Goal: Task Accomplishment & Management: Manage account settings

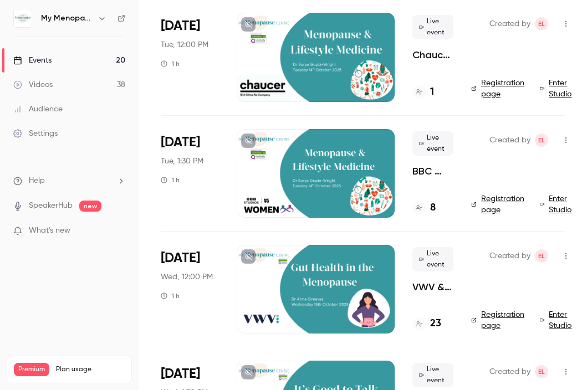
scroll to position [548, 0]
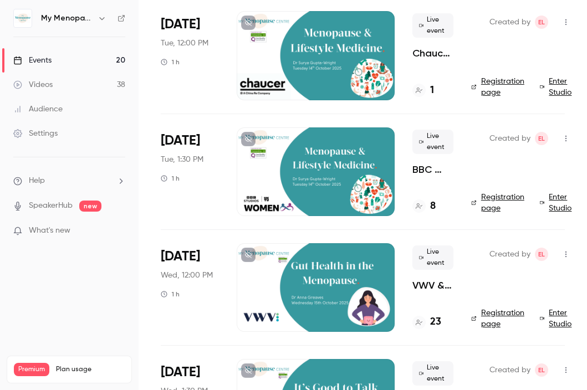
click at [535, 160] on div "Created by EL Registration page Enter Studio" at bounding box center [523, 171] width 104 height 89
click at [565, 137] on icon "button" at bounding box center [565, 139] width 9 height 8
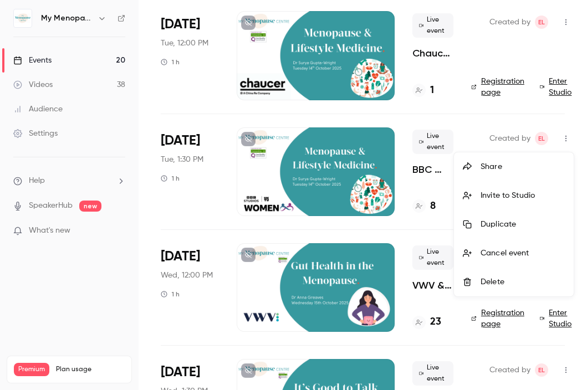
click at [502, 169] on div "Share" at bounding box center [522, 166] width 84 height 11
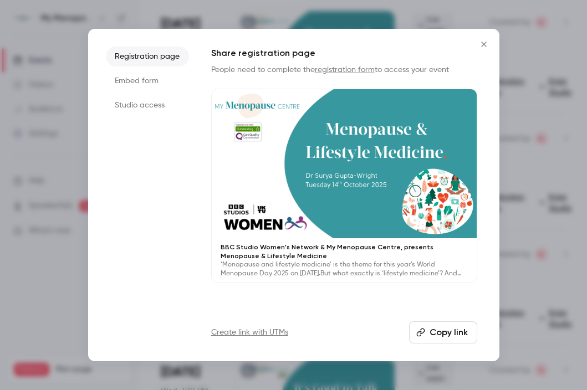
click at [441, 329] on button "Copy link" at bounding box center [443, 332] width 68 height 22
click at [482, 43] on icon "Close" at bounding box center [483, 44] width 5 height 5
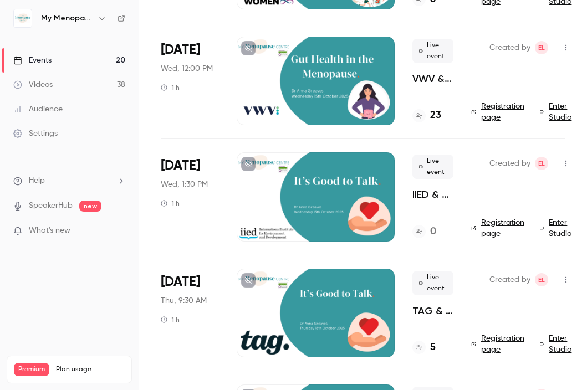
scroll to position [761, 0]
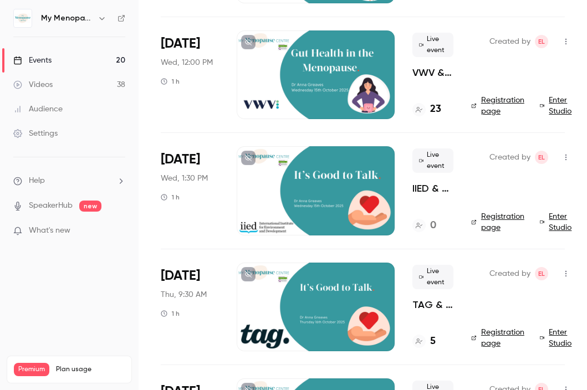
click at [564, 159] on icon "button" at bounding box center [565, 158] width 9 height 8
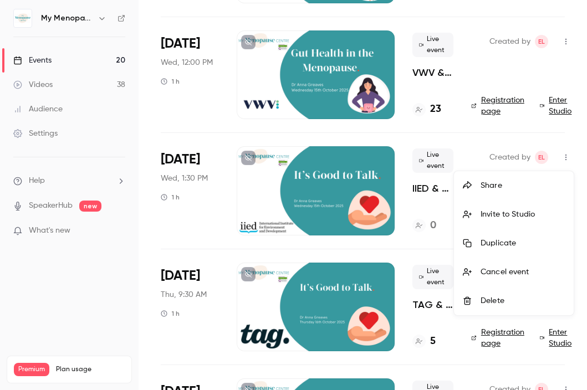
click at [510, 189] on div "Share" at bounding box center [522, 185] width 84 height 11
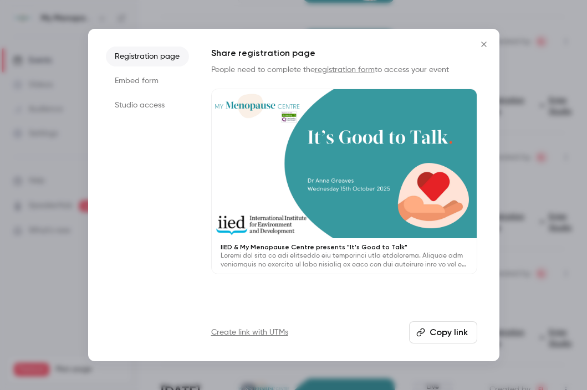
click at [442, 328] on button "Copy link" at bounding box center [443, 332] width 68 height 22
click at [485, 44] on icon "Close" at bounding box center [483, 44] width 13 height 9
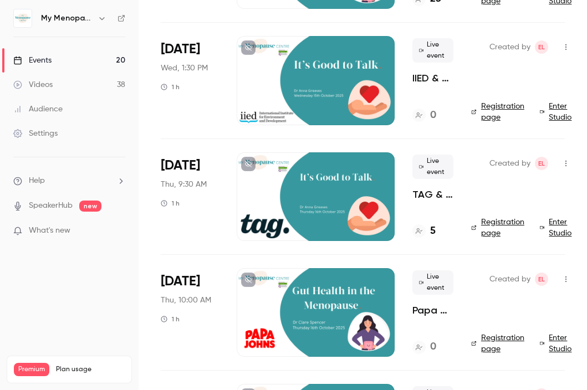
scroll to position [872, 0]
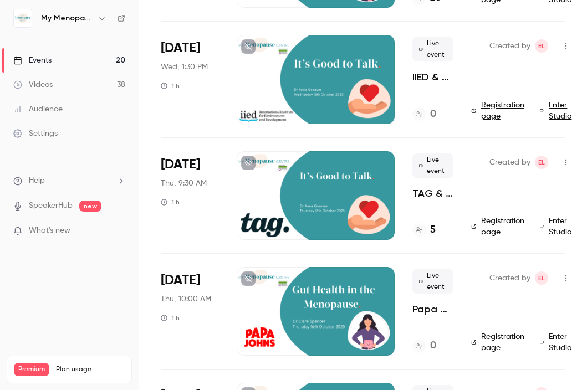
click at [566, 161] on icon "button" at bounding box center [565, 163] width 9 height 8
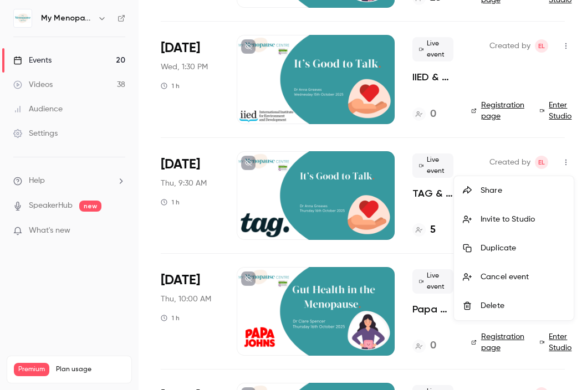
click at [494, 191] on div "Share" at bounding box center [522, 190] width 84 height 11
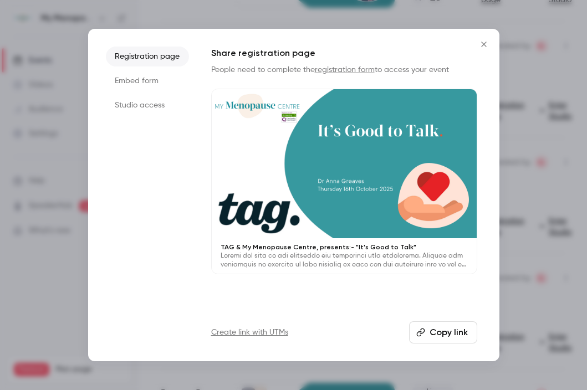
click at [437, 330] on button "Copy link" at bounding box center [443, 332] width 68 height 22
click at [482, 42] on icon "Close" at bounding box center [483, 44] width 13 height 9
click at [482, 42] on div "Created by EL Registration page Enter Studio" at bounding box center [523, 79] width 104 height 89
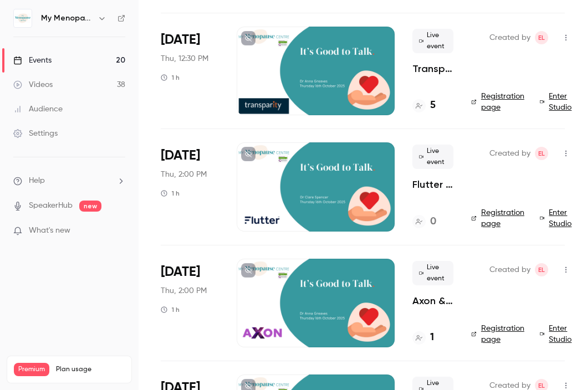
scroll to position [1310, 0]
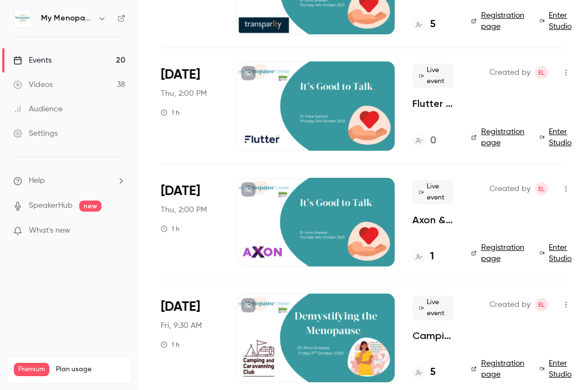
click at [564, 70] on icon "button" at bounding box center [565, 73] width 9 height 8
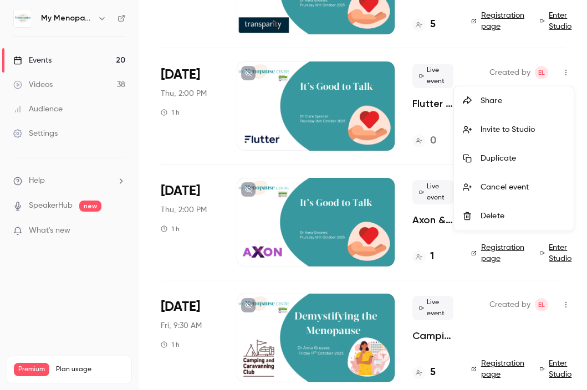
click at [492, 211] on div "Delete" at bounding box center [522, 216] width 84 height 11
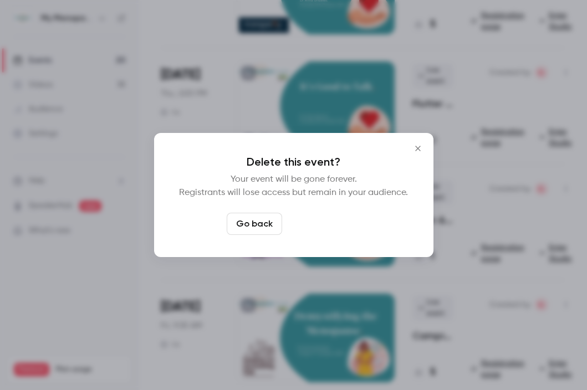
click at [333, 223] on button "Delete event" at bounding box center [324, 224] width 74 height 22
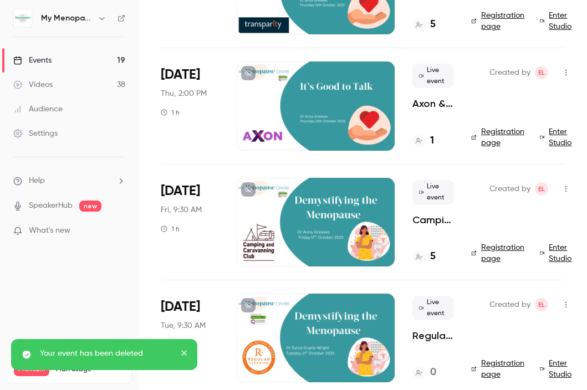
click at [563, 70] on icon "button" at bounding box center [565, 73] width 9 height 8
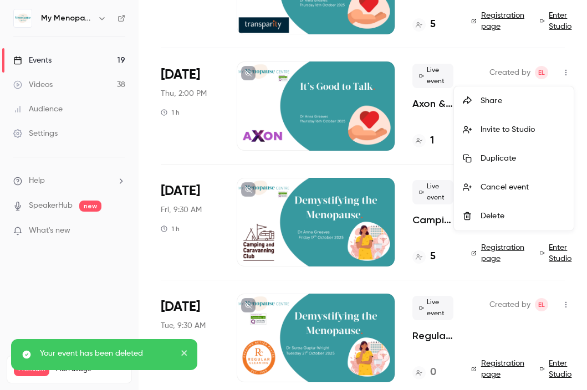
click at [482, 216] on div "Delete" at bounding box center [522, 216] width 84 height 11
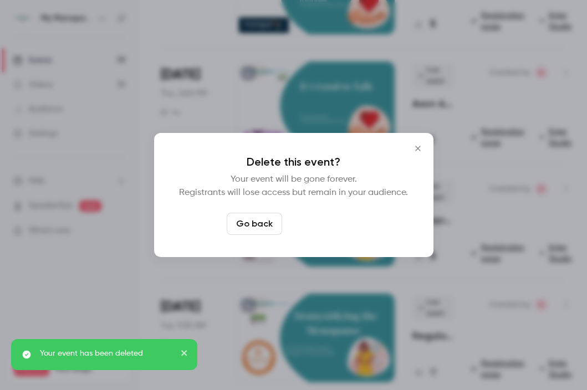
click at [322, 221] on button "Delete event" at bounding box center [324, 224] width 74 height 22
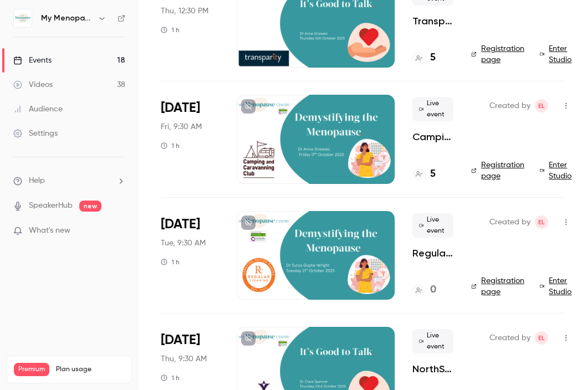
scroll to position [1277, 0]
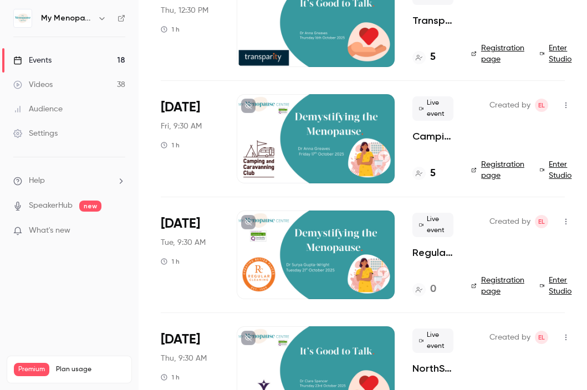
click at [566, 220] on icon "button" at bounding box center [565, 222] width 9 height 8
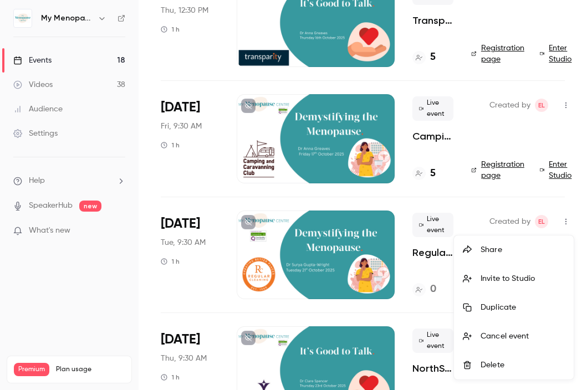
click at [496, 246] on div "Share" at bounding box center [522, 249] width 84 height 11
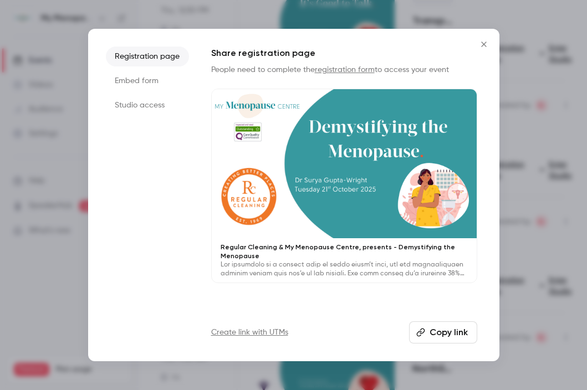
click at [443, 337] on button "Copy link" at bounding box center [443, 332] width 68 height 22
click at [484, 43] on icon "Close" at bounding box center [483, 44] width 5 height 5
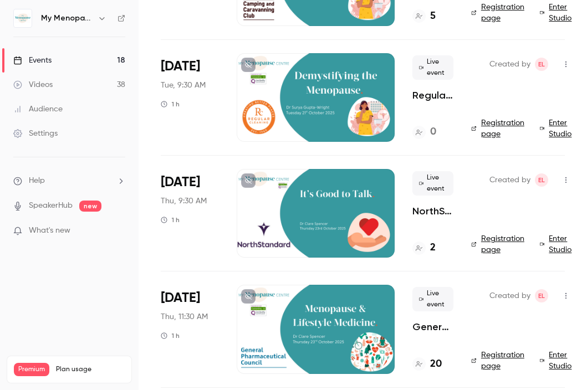
scroll to position [1446, 0]
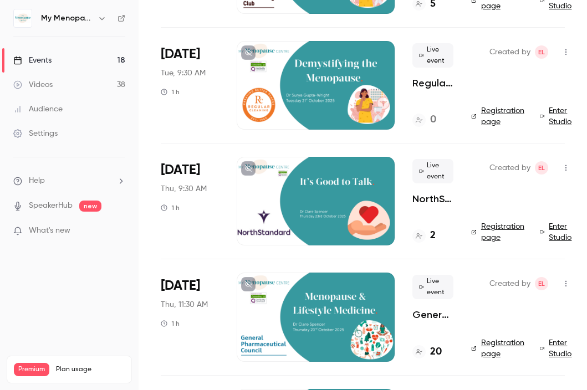
click at [562, 167] on icon "button" at bounding box center [565, 168] width 9 height 8
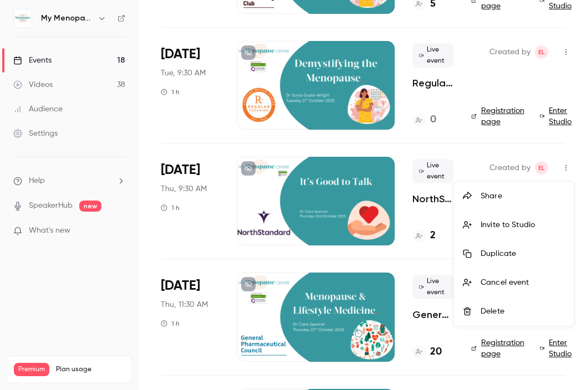
click at [489, 195] on div "Share" at bounding box center [522, 196] width 84 height 11
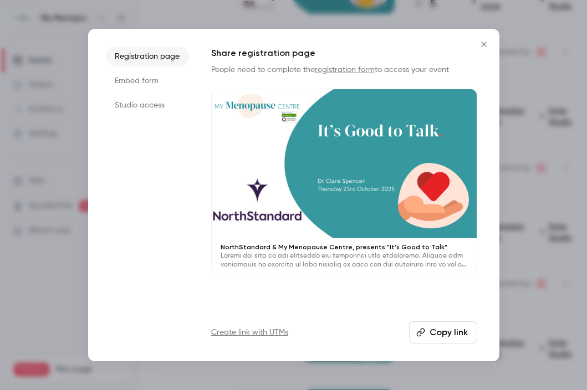
click at [441, 332] on button "Copy link" at bounding box center [443, 332] width 68 height 22
click at [483, 43] on icon "Close" at bounding box center [483, 44] width 5 height 5
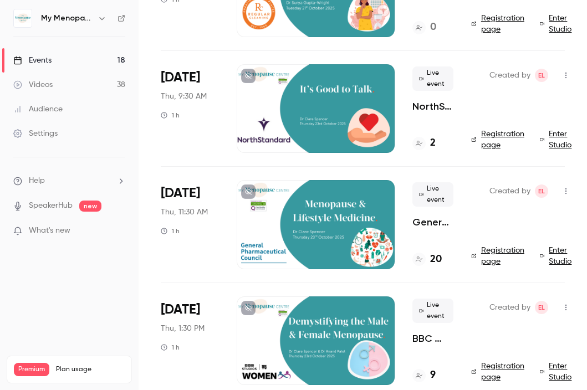
scroll to position [1541, 0]
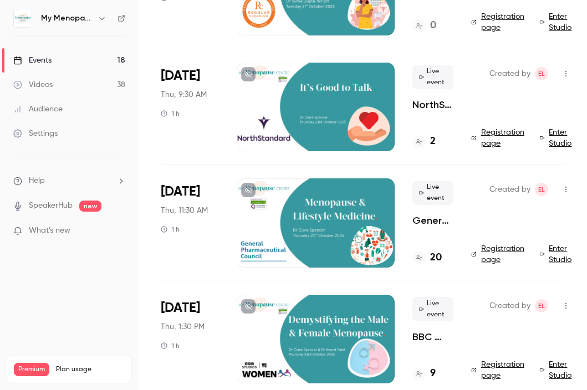
click at [563, 190] on icon "button" at bounding box center [565, 190] width 9 height 8
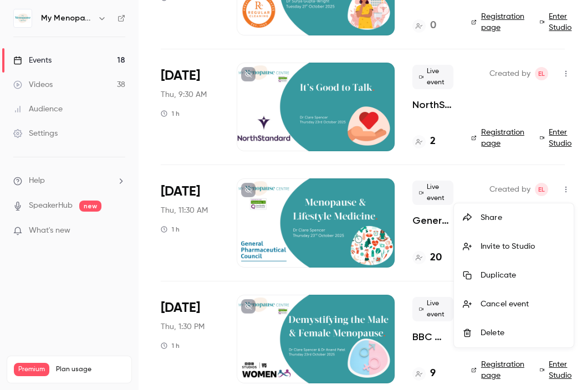
click at [499, 218] on div "Share" at bounding box center [522, 217] width 84 height 11
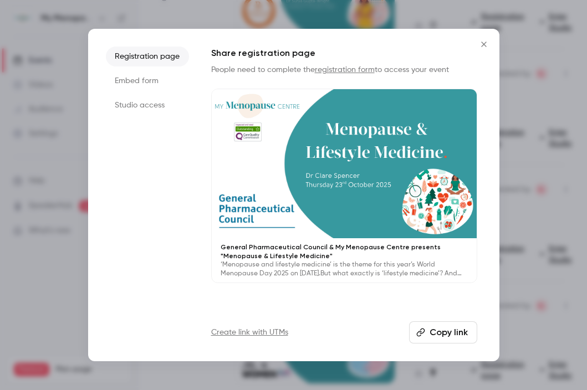
click at [438, 333] on button "Copy link" at bounding box center [443, 332] width 68 height 22
click at [484, 42] on icon "Close" at bounding box center [483, 44] width 13 height 9
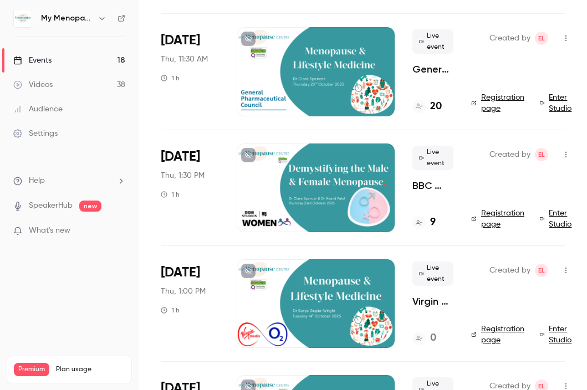
scroll to position [1694, 0]
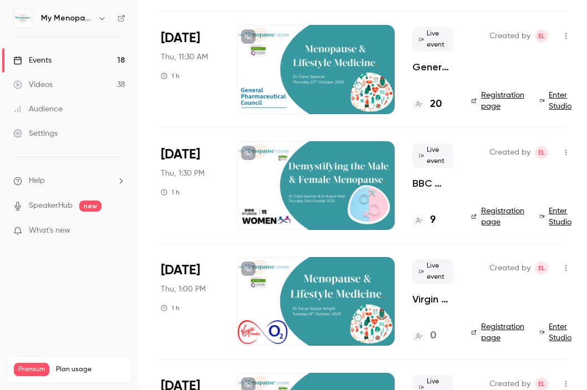
click at [566, 151] on icon "button" at bounding box center [565, 153] width 9 height 8
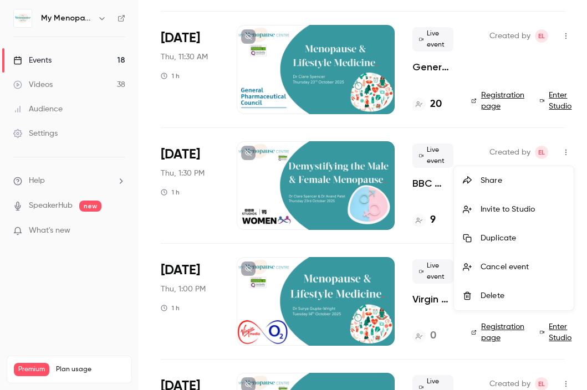
click at [495, 182] on div "Share" at bounding box center [522, 180] width 84 height 11
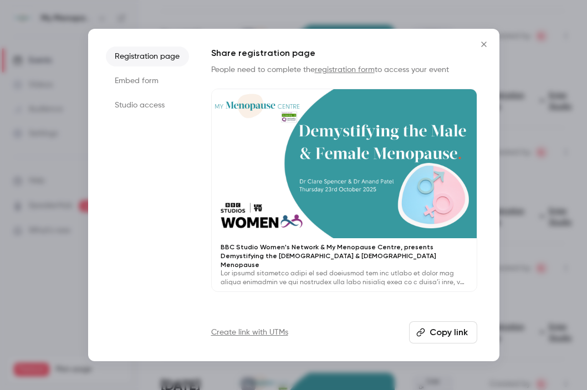
click at [438, 331] on button "Copy link" at bounding box center [443, 332] width 68 height 22
click at [484, 44] on icon "Close" at bounding box center [483, 44] width 5 height 5
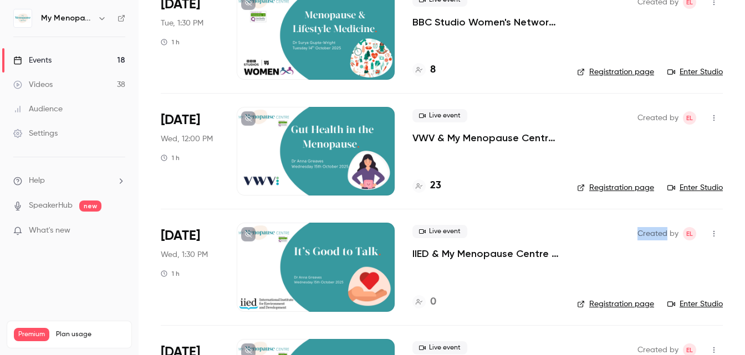
scroll to position [686, 0]
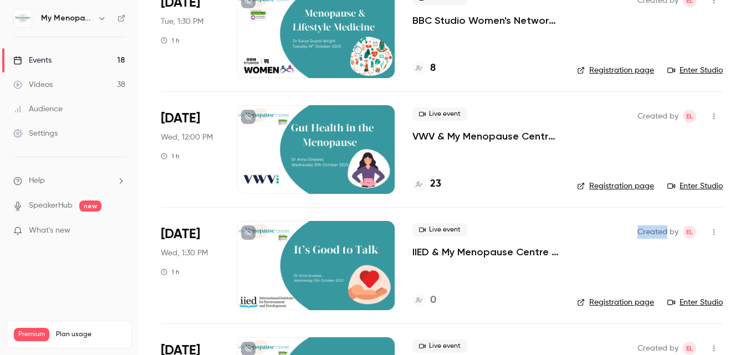
click at [321, 148] on div at bounding box center [316, 149] width 158 height 89
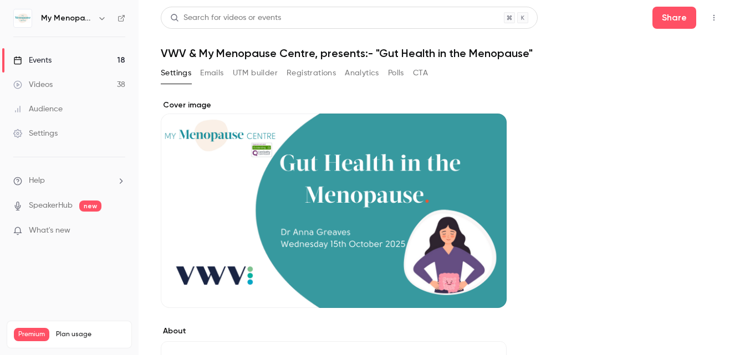
click at [586, 14] on icon "button" at bounding box center [713, 18] width 9 height 8
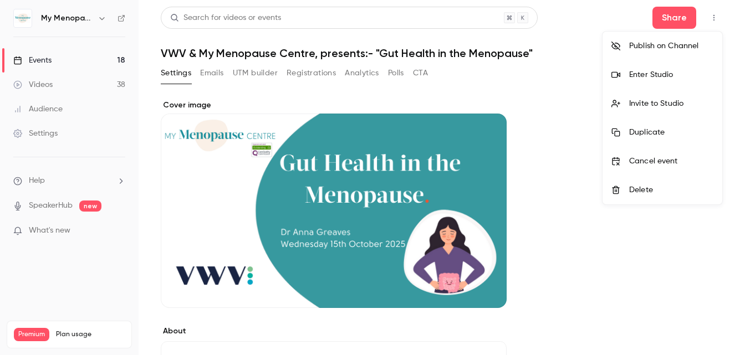
click at [586, 103] on div "Invite to Studio" at bounding box center [671, 103] width 84 height 11
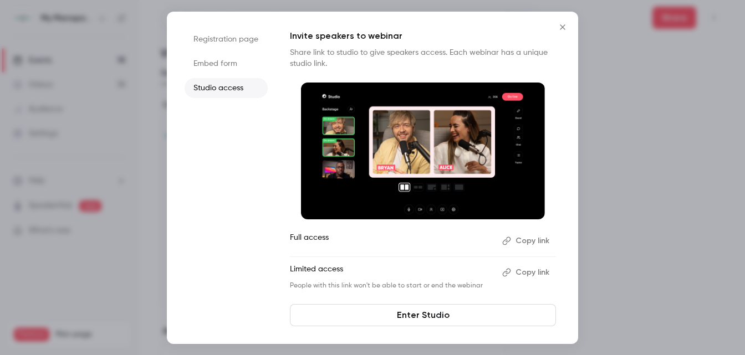
click at [530, 239] on button "Copy link" at bounding box center [527, 241] width 58 height 18
click at [406, 315] on link "Enter Studio" at bounding box center [423, 315] width 266 height 22
click at [563, 27] on icon "Close" at bounding box center [562, 26] width 5 height 5
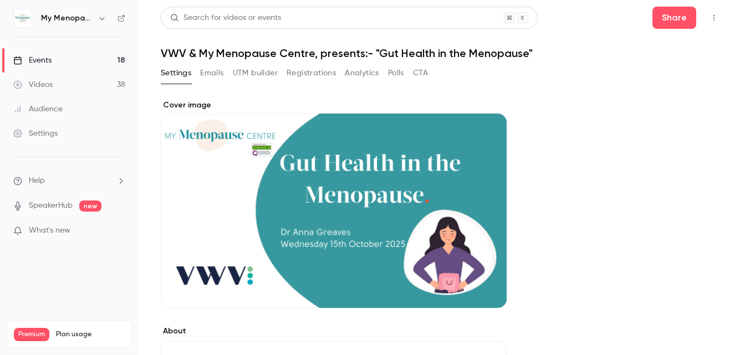
click at [35, 57] on div "Events" at bounding box center [32, 60] width 38 height 11
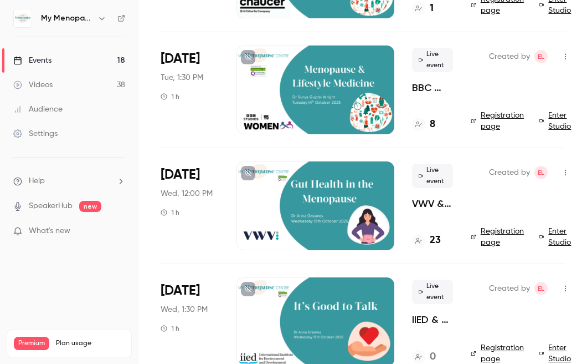
scroll to position [630, 0]
click at [336, 216] on div at bounding box center [316, 205] width 158 height 89
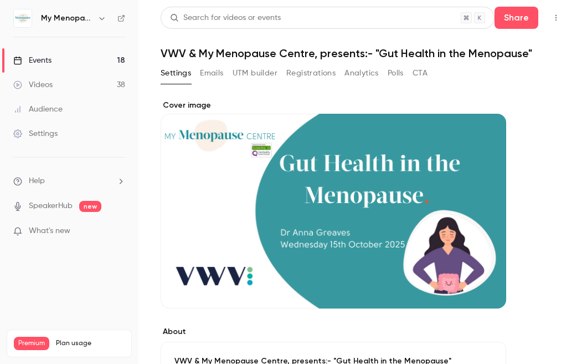
click at [205, 74] on button "Emails" at bounding box center [211, 73] width 23 height 18
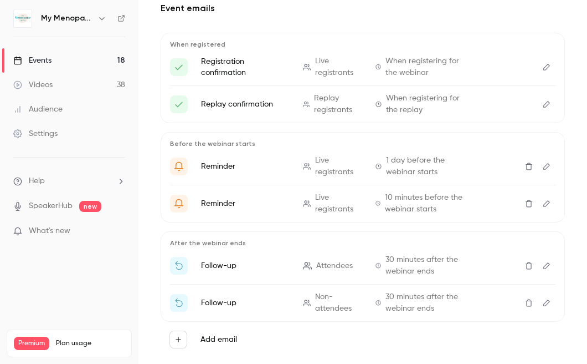
scroll to position [120, 0]
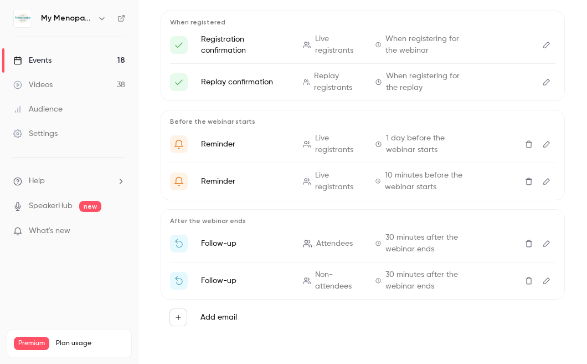
click at [548, 243] on icon "Edit" at bounding box center [547, 243] width 9 height 8
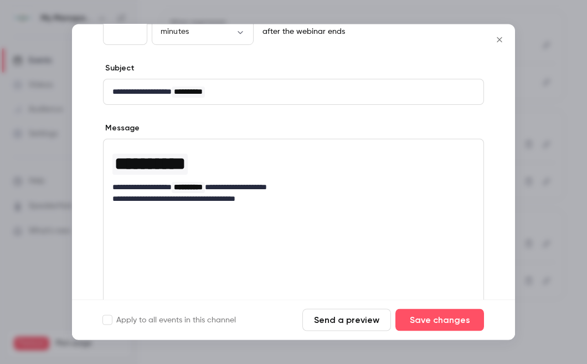
scroll to position [111, 0]
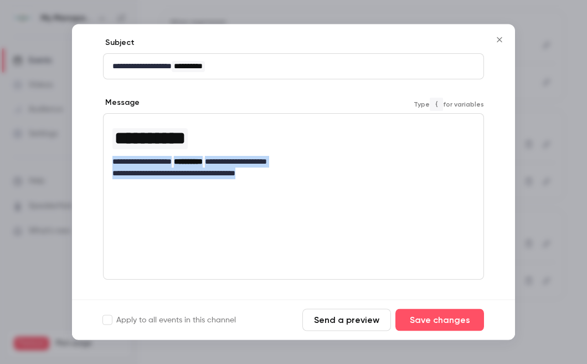
drag, startPoint x: 272, startPoint y: 174, endPoint x: 94, endPoint y: 162, distance: 178.3
click at [94, 162] on div "**********" at bounding box center [293, 179] width 443 height 400
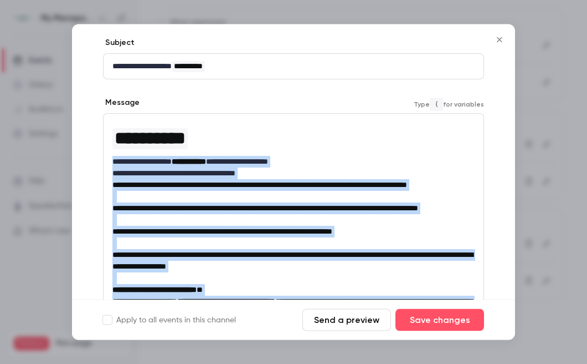
scroll to position [0, 0]
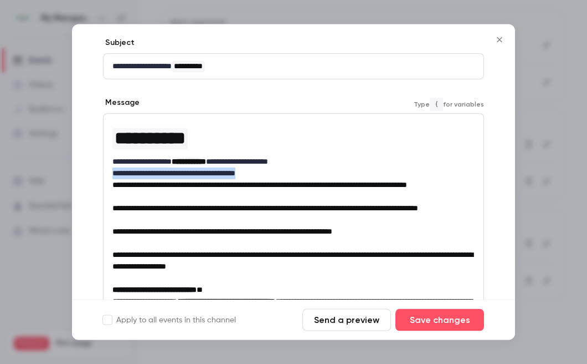
drag, startPoint x: 282, startPoint y: 169, endPoint x: 86, endPoint y: 171, distance: 195.6
click at [197, 214] on p "**********" at bounding box center [294, 209] width 362 height 12
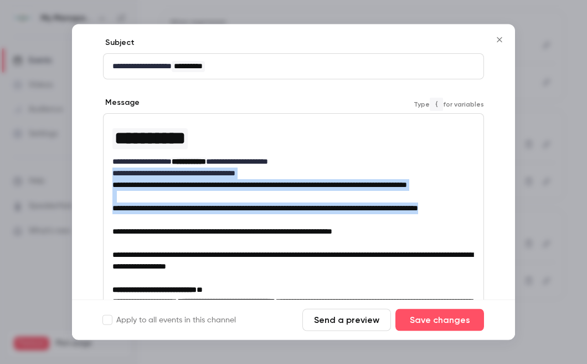
drag, startPoint x: 197, startPoint y: 231, endPoint x: 98, endPoint y: 171, distance: 115.4
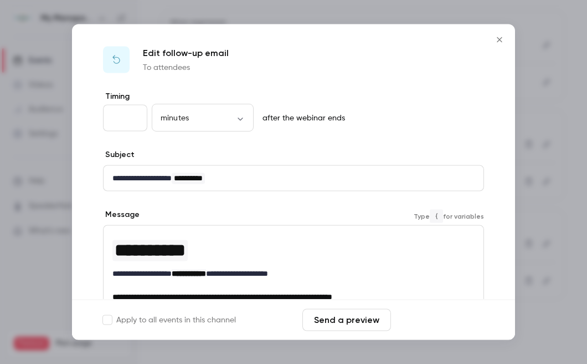
click at [435, 318] on button "Save changes" at bounding box center [440, 320] width 89 height 22
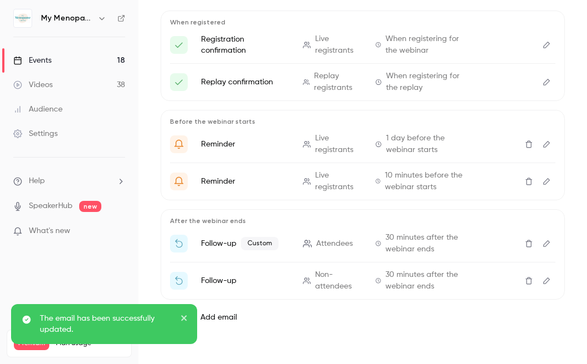
click at [547, 278] on icon "Edit" at bounding box center [547, 280] width 7 height 7
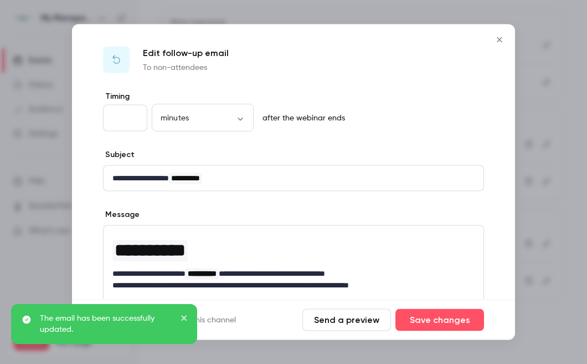
scroll to position [116, 0]
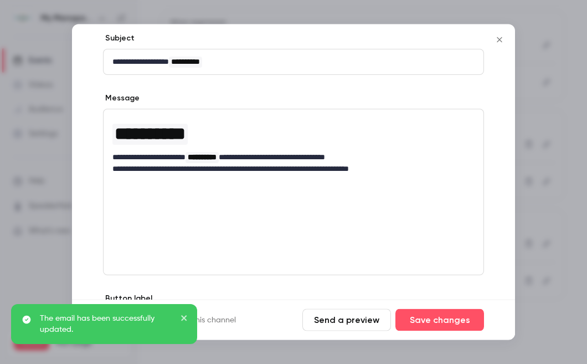
click at [135, 222] on div "**********" at bounding box center [293, 192] width 381 height 166
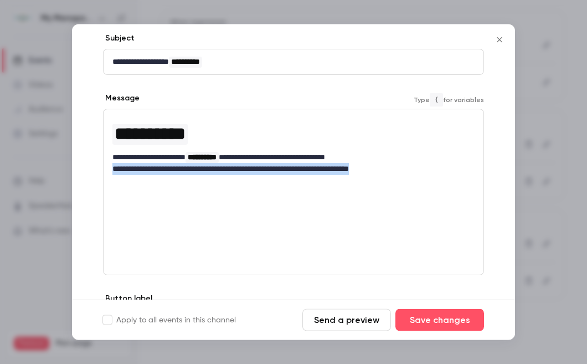
drag, startPoint x: 413, startPoint y: 168, endPoint x: 95, endPoint y: 166, distance: 317.6
click at [95, 166] on div "**********" at bounding box center [293, 175] width 443 height 400
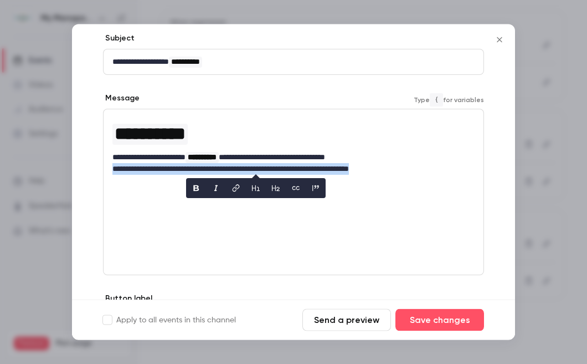
scroll to position [0, 0]
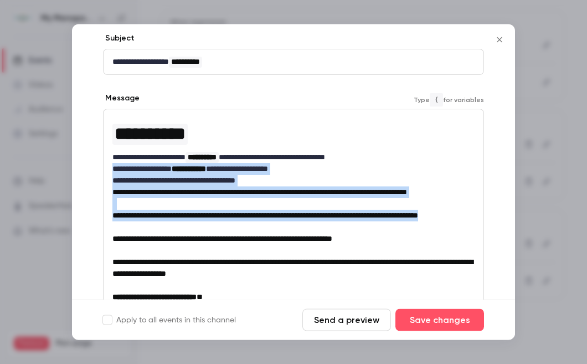
drag, startPoint x: 194, startPoint y: 237, endPoint x: 98, endPoint y: 170, distance: 117.1
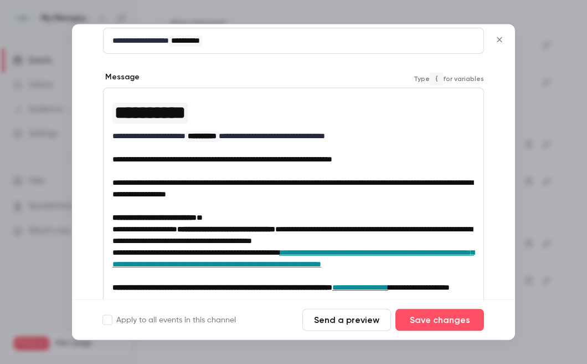
scroll to position [136, 0]
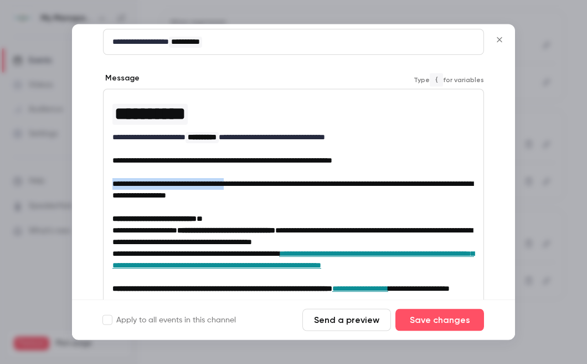
drag, startPoint x: 257, startPoint y: 182, endPoint x: 101, endPoint y: 181, distance: 156.3
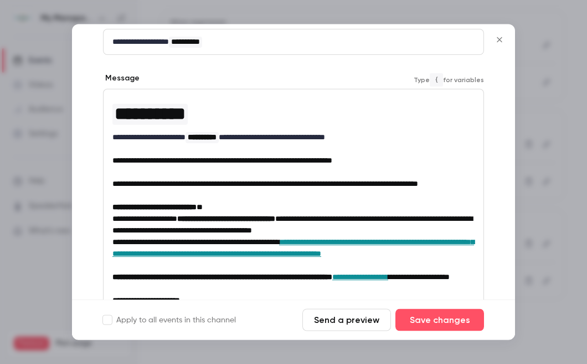
click at [235, 190] on p "**********" at bounding box center [294, 184] width 362 height 12
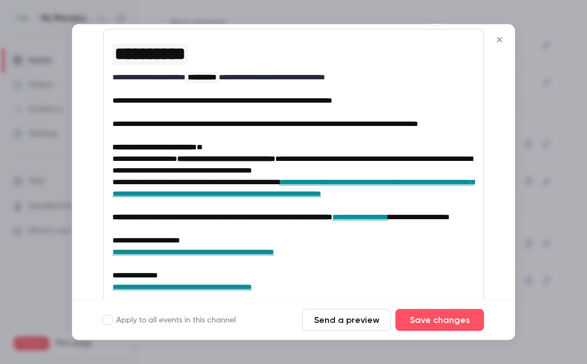
scroll to position [196, 0]
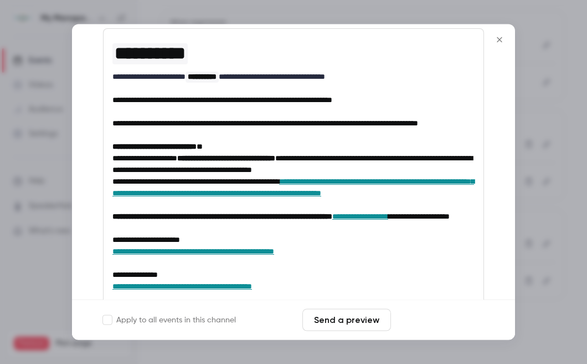
click at [433, 317] on button "Save changes" at bounding box center [440, 320] width 89 height 22
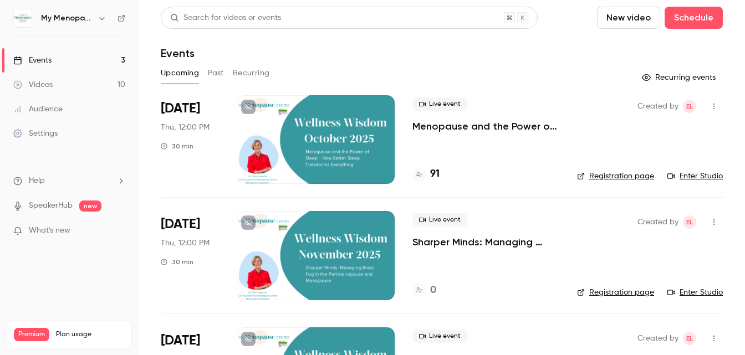
click at [303, 140] on div at bounding box center [316, 139] width 158 height 89
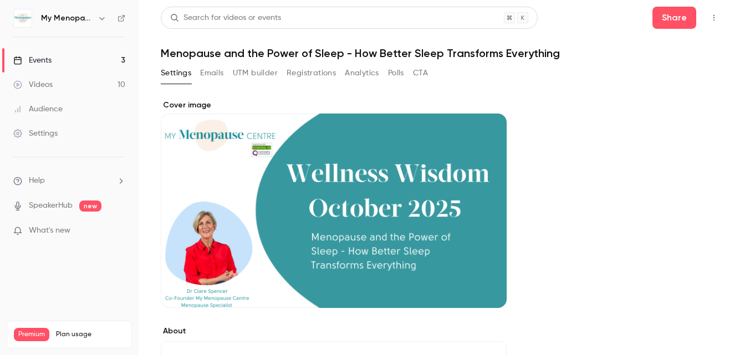
click at [33, 60] on div "Events" at bounding box center [32, 60] width 38 height 11
